Goal: Information Seeking & Learning: Learn about a topic

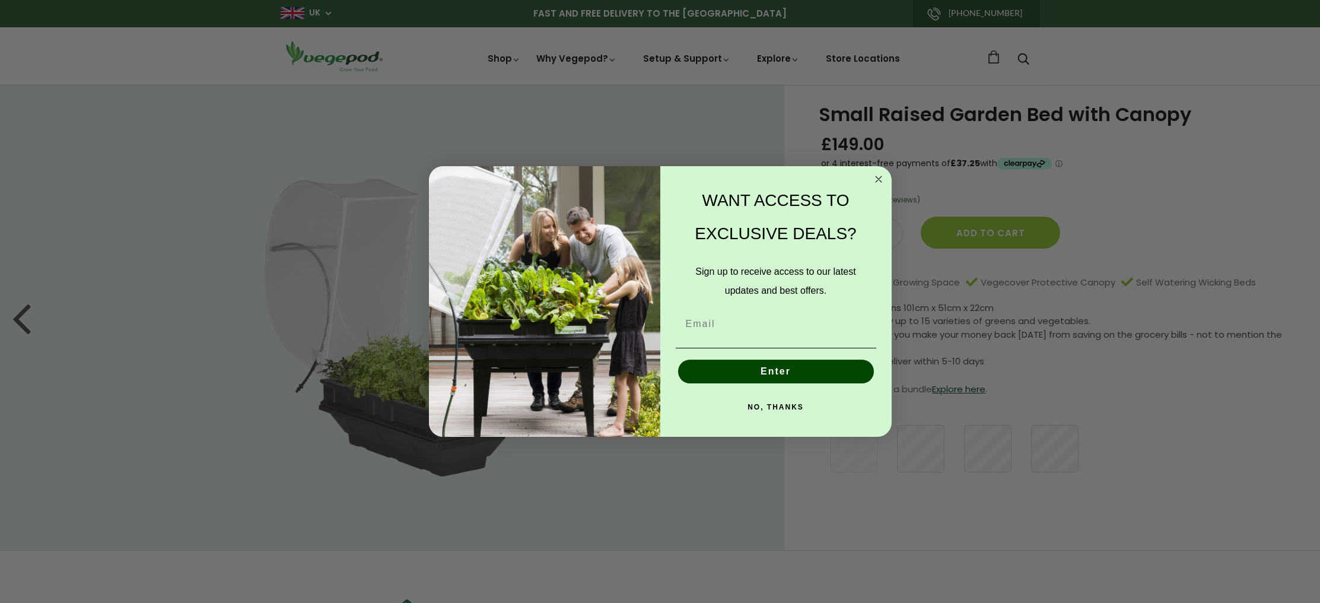
click at [876, 176] on circle "Close dialog" at bounding box center [878, 179] width 14 height 14
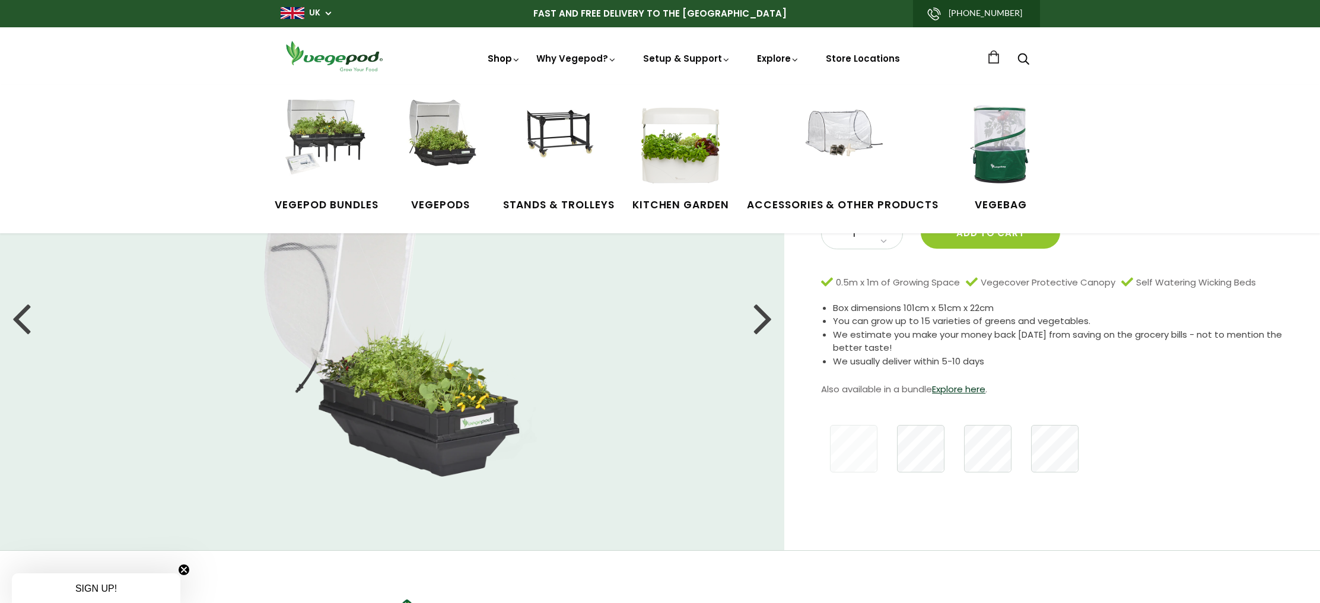
click at [501, 61] on link "Shop" at bounding box center [504, 75] width 33 height 46
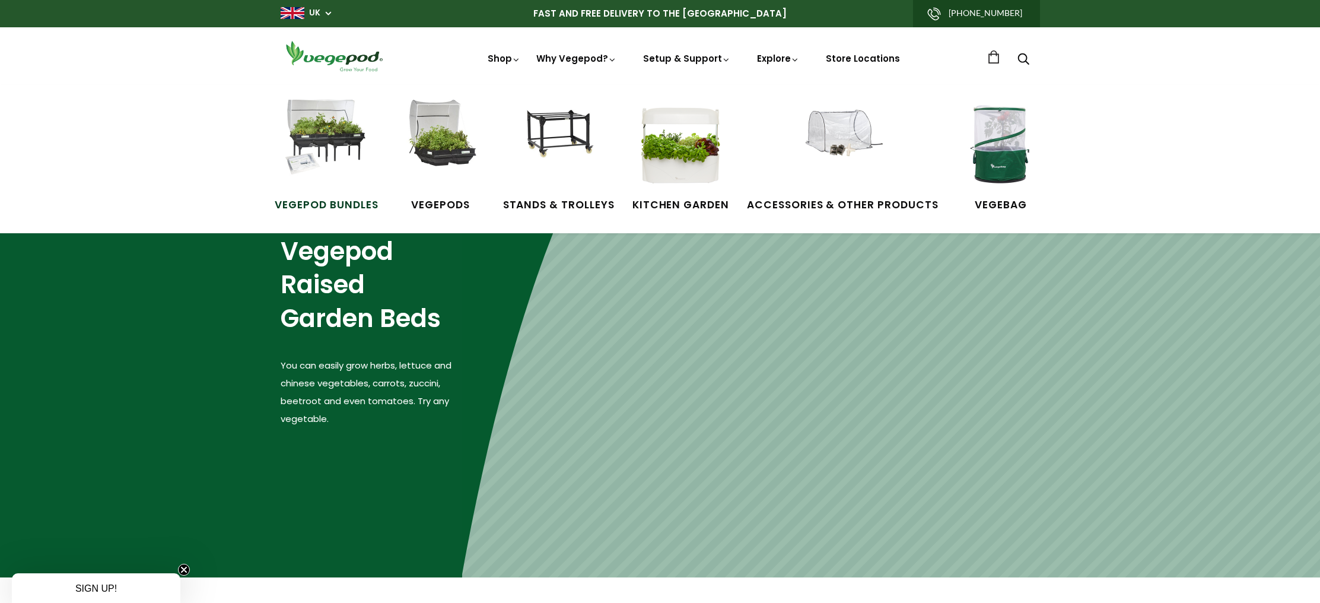
click at [327, 129] on img at bounding box center [326, 144] width 89 height 89
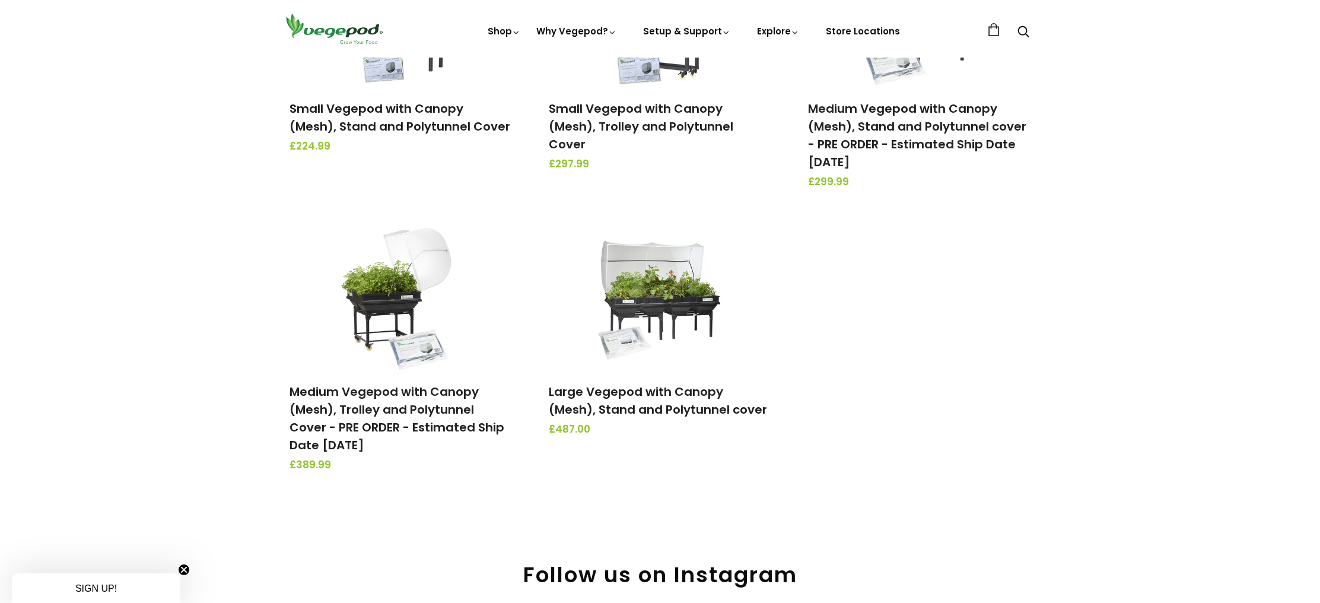
scroll to position [286, 0]
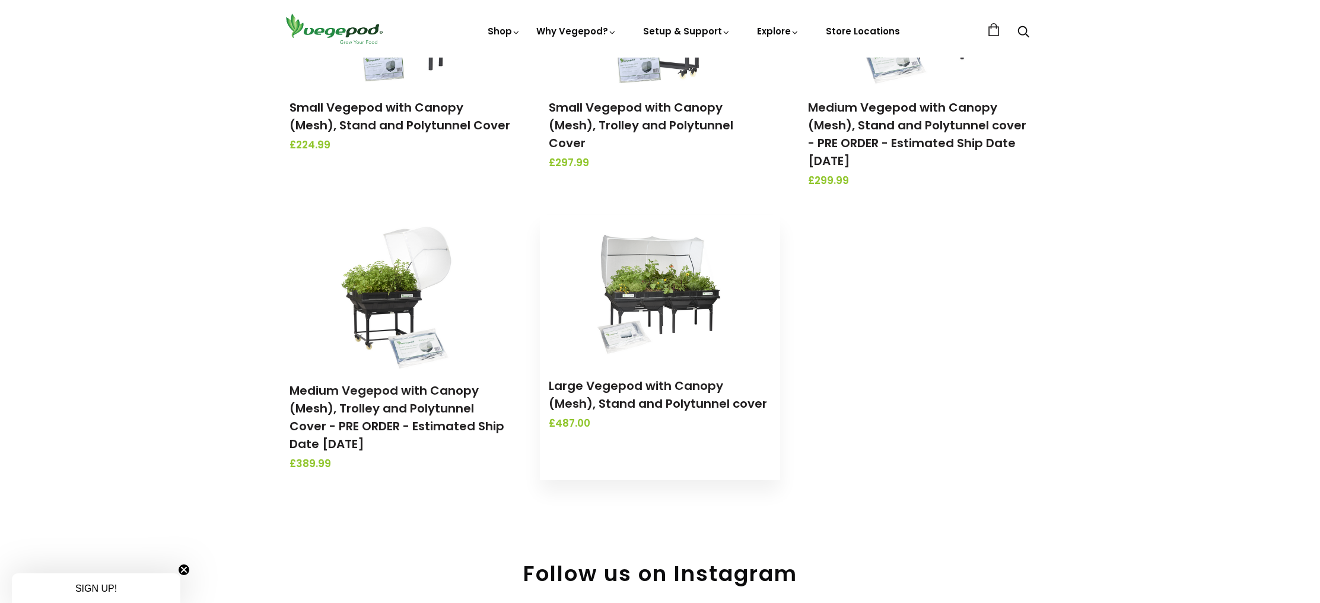
click at [662, 295] on img at bounding box center [659, 289] width 125 height 148
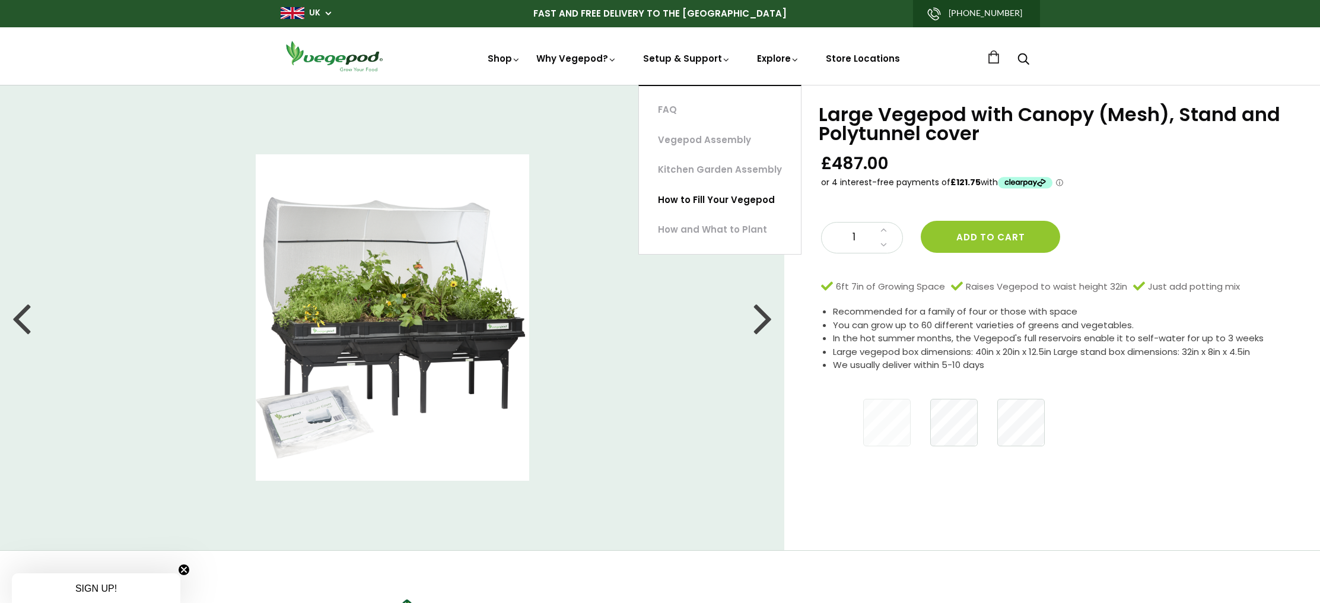
click at [746, 207] on link "How to Fill Your Vegepod" at bounding box center [720, 200] width 162 height 30
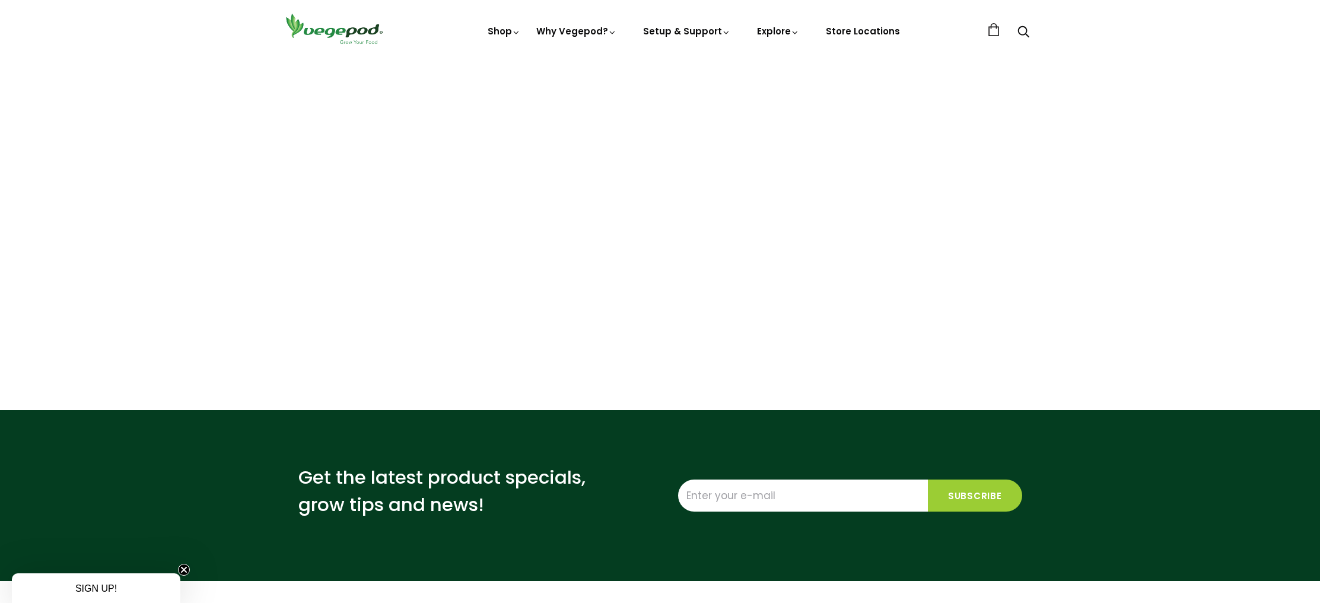
scroll to position [135, 0]
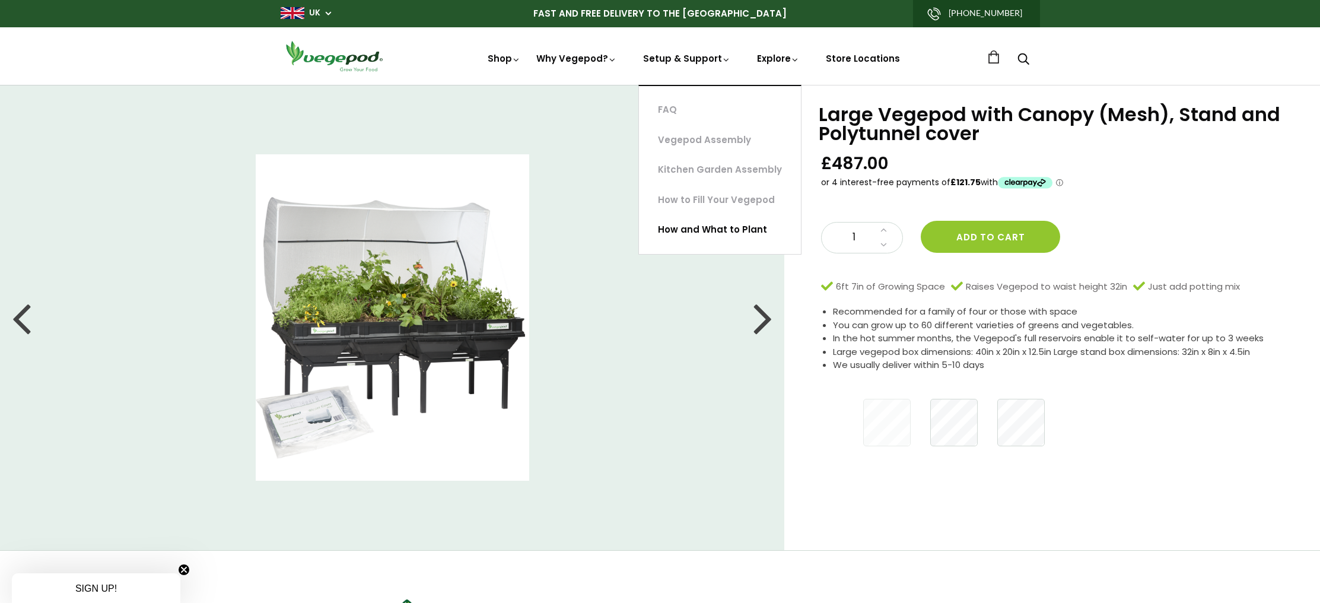
click at [724, 233] on link "How and What to Plant" at bounding box center [720, 230] width 162 height 30
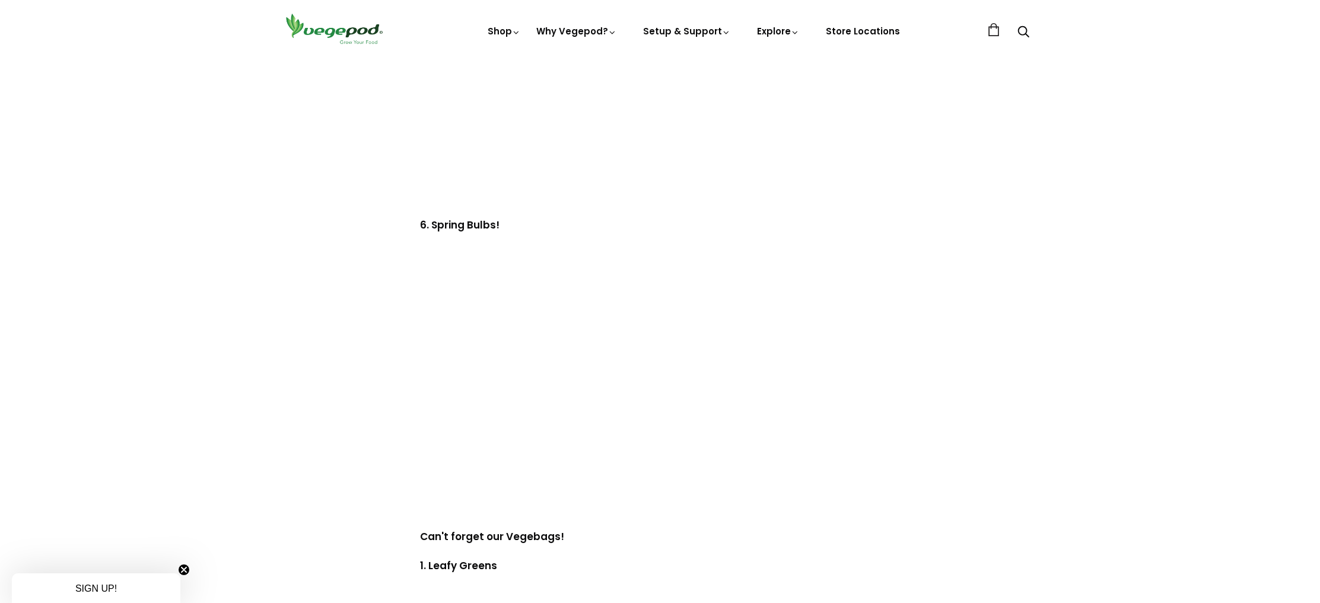
scroll to position [2145, 0]
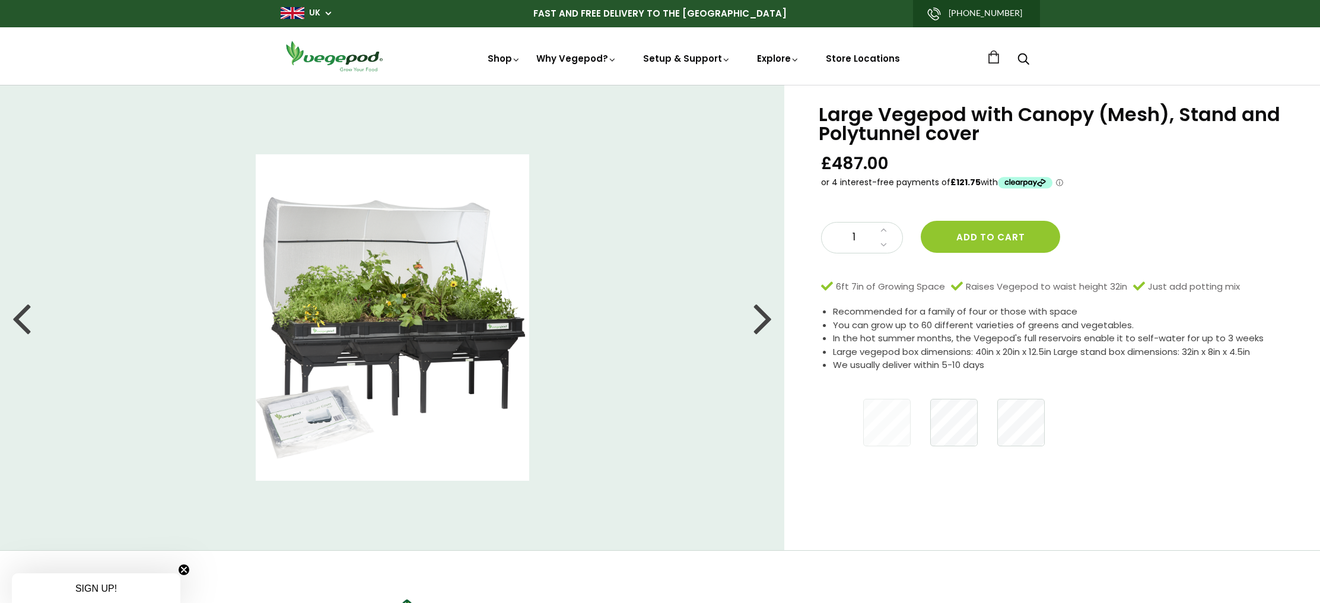
scroll to position [1, 0]
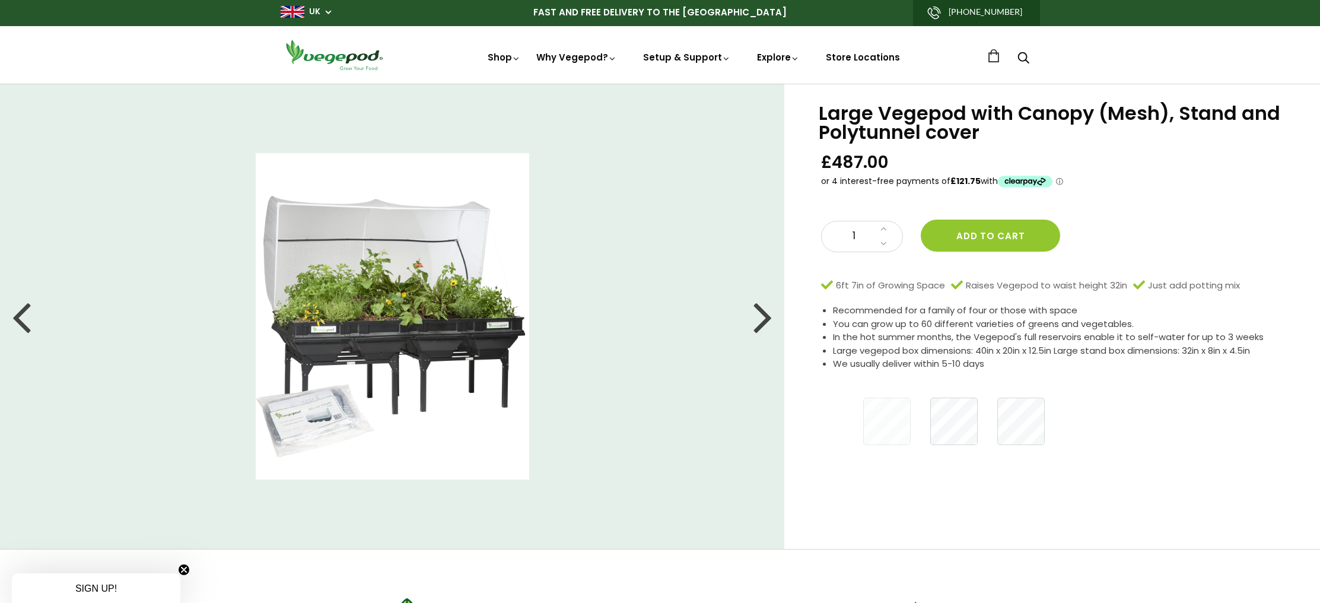
click at [765, 320] on div at bounding box center [762, 315] width 19 height 53
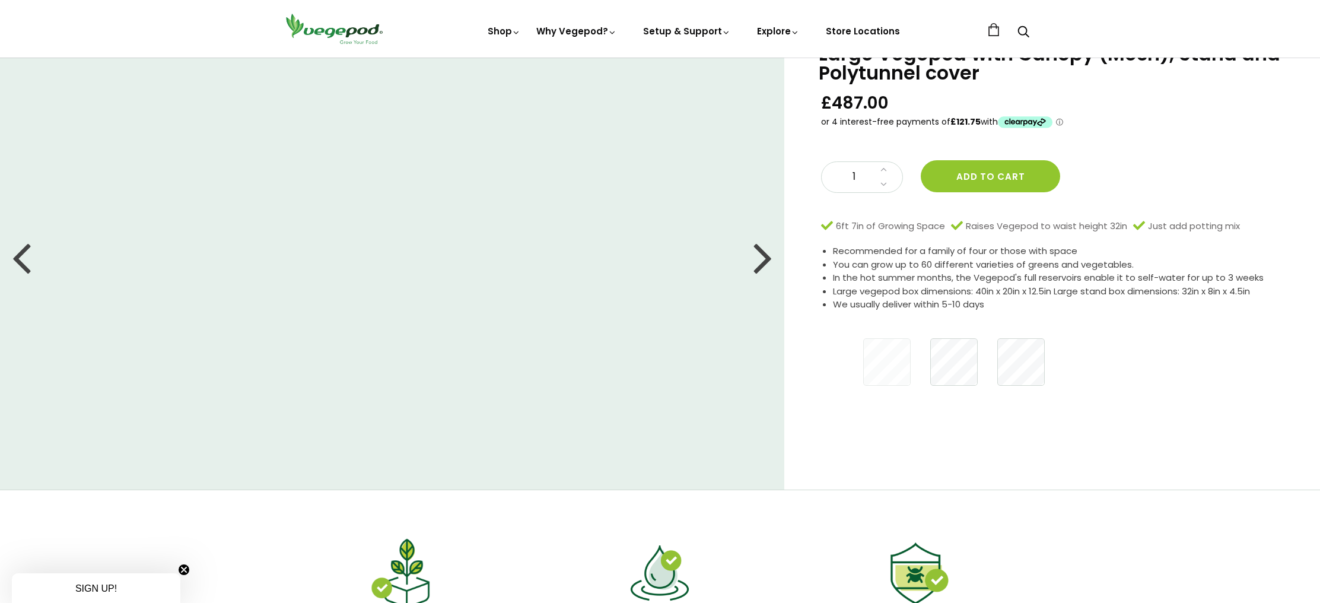
scroll to position [0, 0]
